Goal: Transaction & Acquisition: Purchase product/service

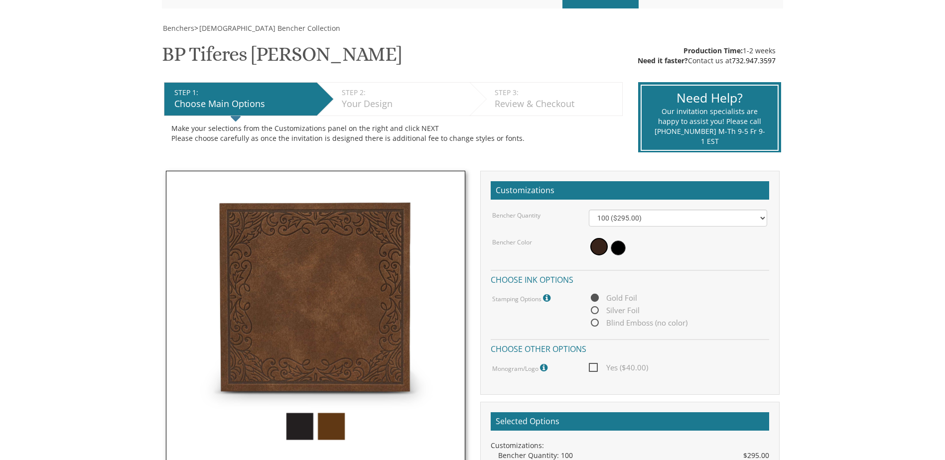
scroll to position [149, 0]
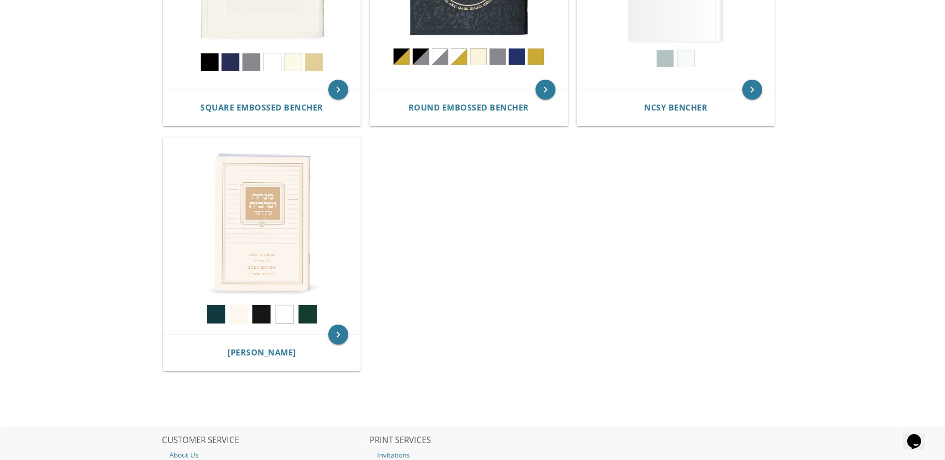
scroll to position [580, 0]
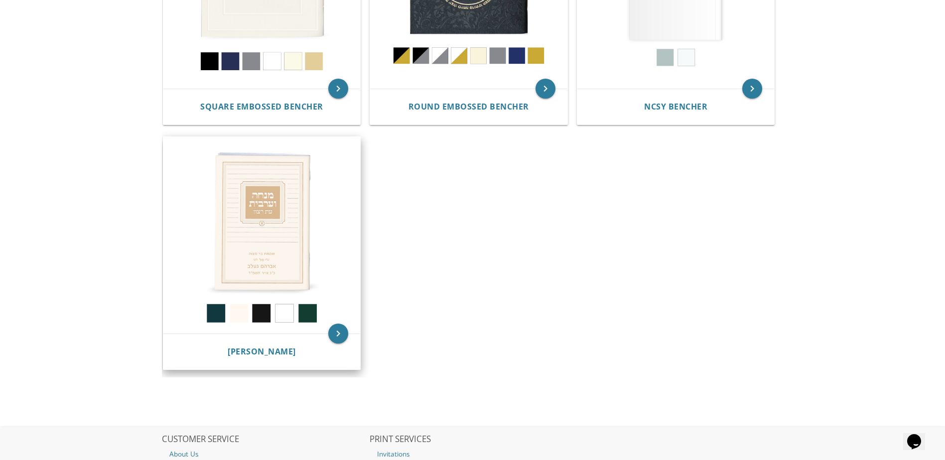
click at [260, 239] on img at bounding box center [261, 235] width 197 height 197
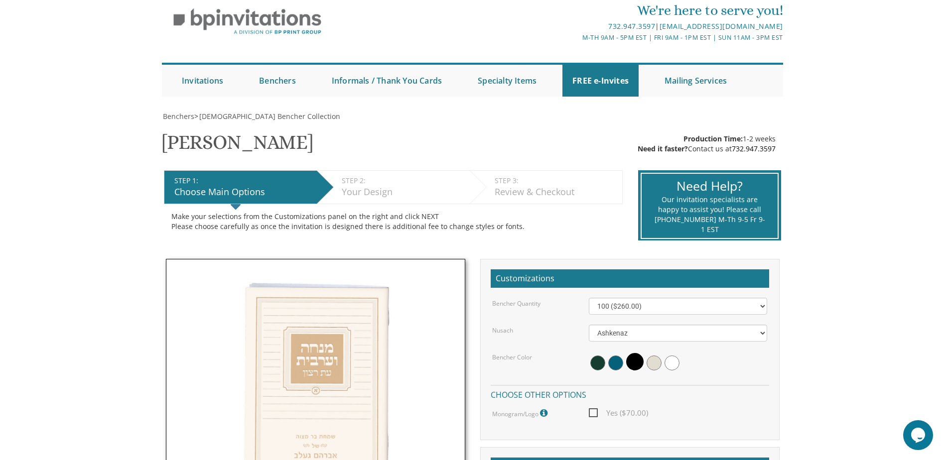
scroll to position [364, 0]
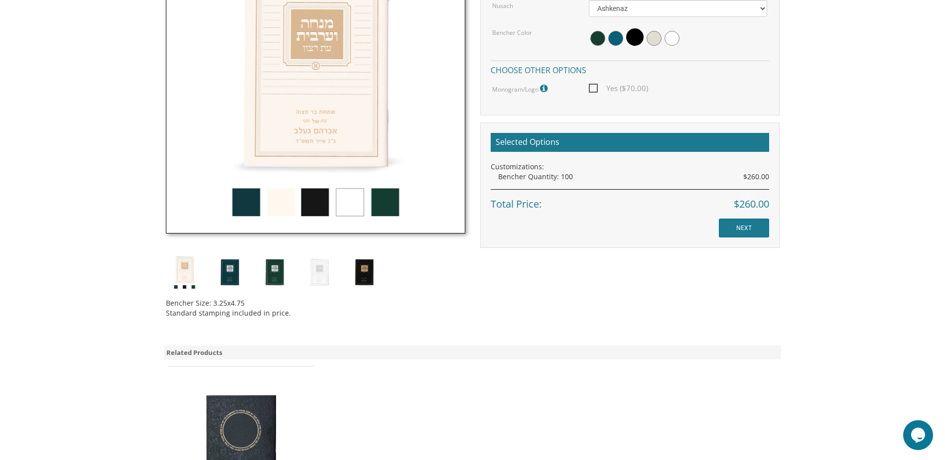
click at [234, 444] on img at bounding box center [241, 440] width 117 height 117
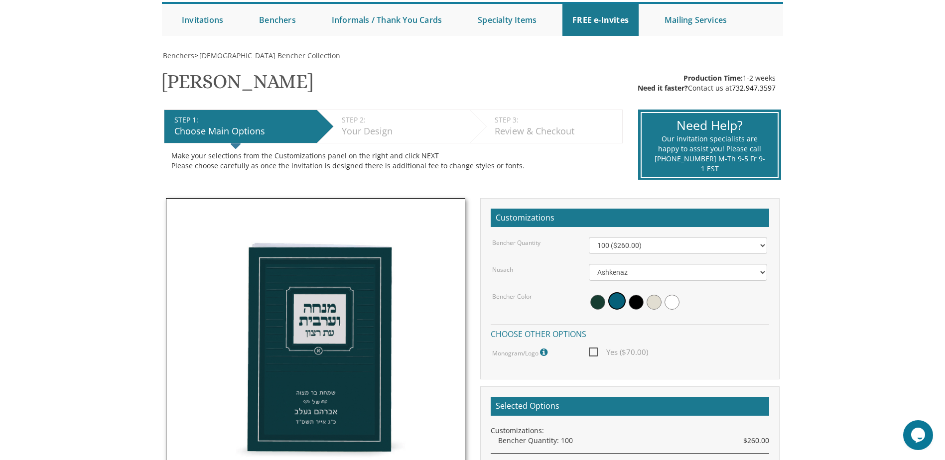
scroll to position [149, 0]
